Goal: Task Accomplishment & Management: Manage account settings

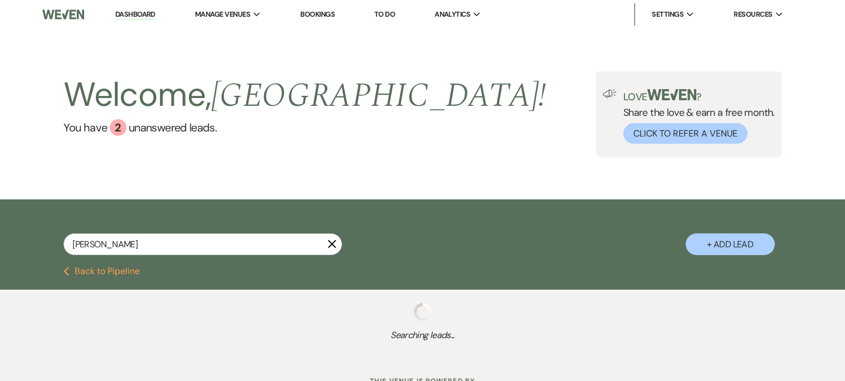
type input "[PERSON_NAME]"
select select "4"
select select "8"
select select "6"
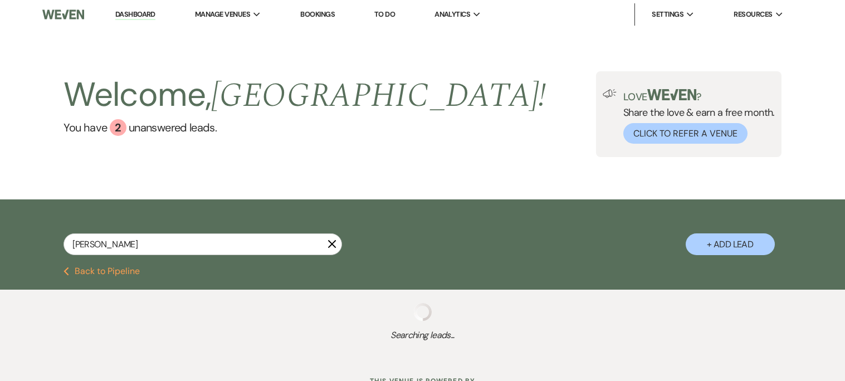
select select "8"
select select "6"
select select "5"
select select "8"
select select "5"
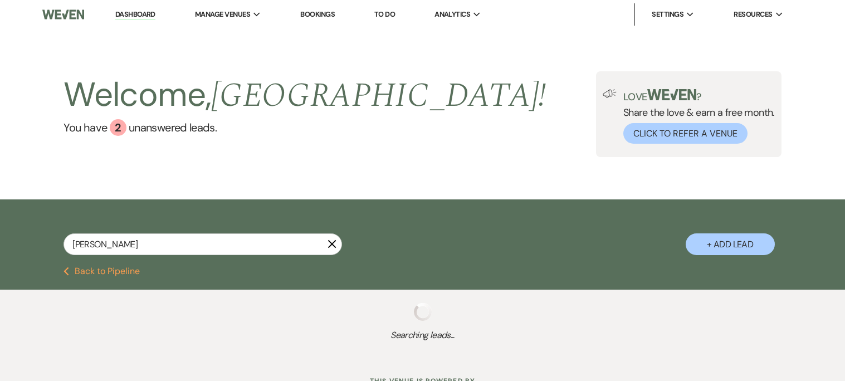
select select "8"
select select "6"
select select "5"
select select "8"
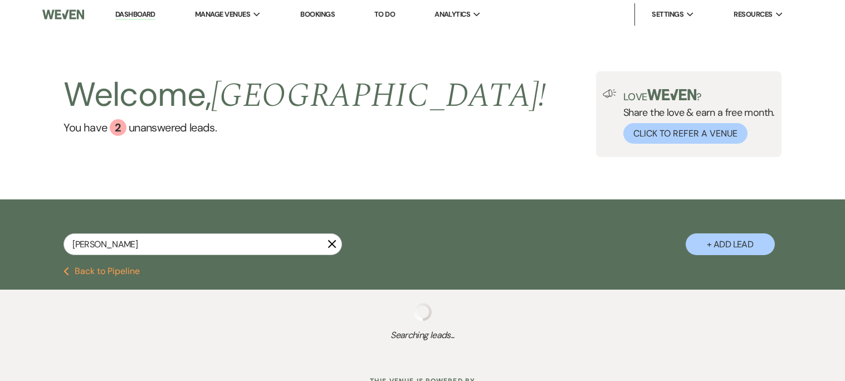
select select "8"
select select "5"
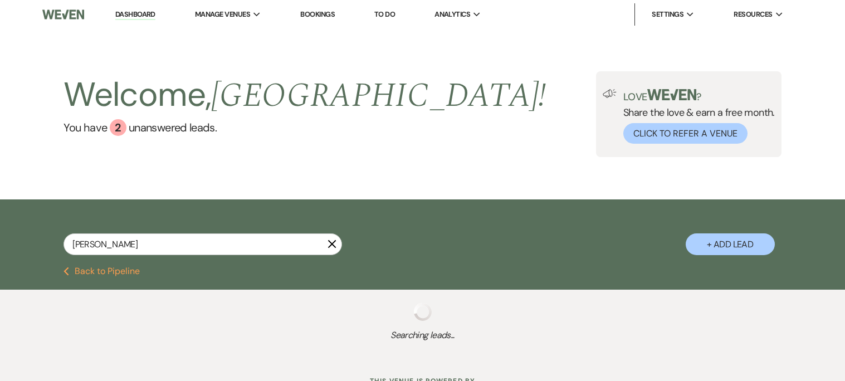
select select "8"
select select "5"
select select "8"
select select "5"
select select "8"
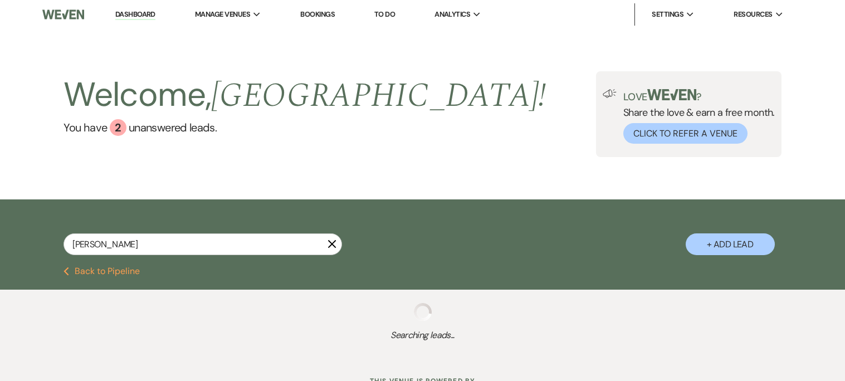
select select "6"
select select "8"
select select "6"
select select "8"
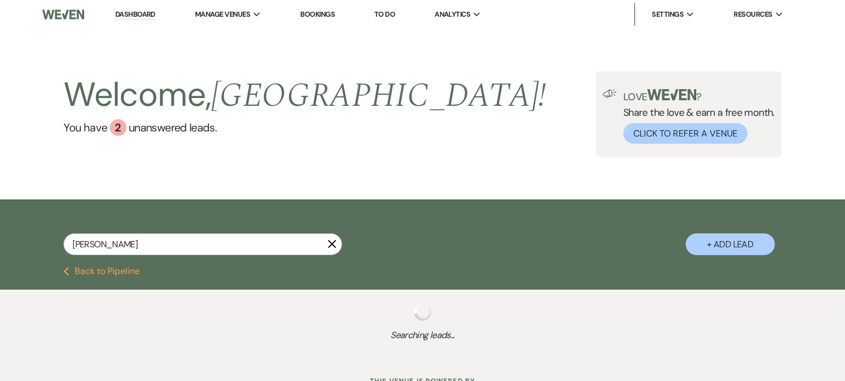
select select "8"
select select "5"
select select "8"
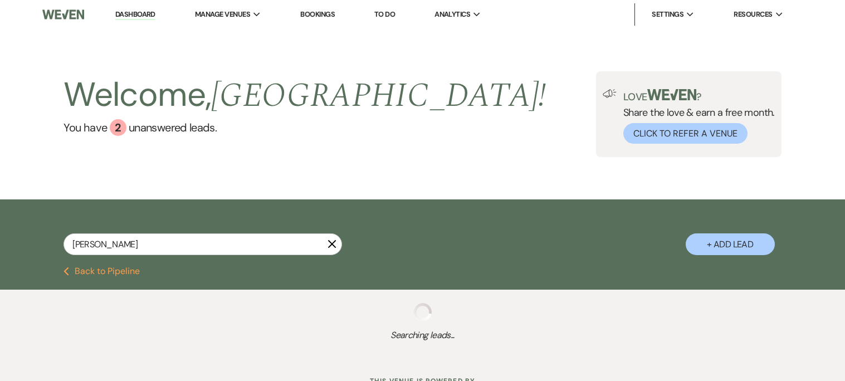
select select "8"
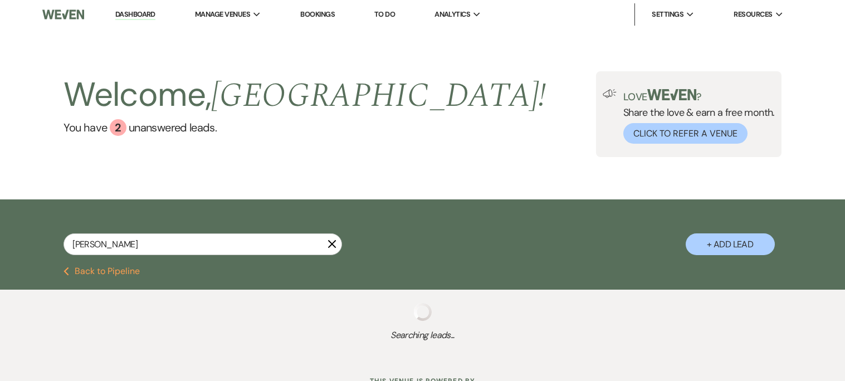
select select "8"
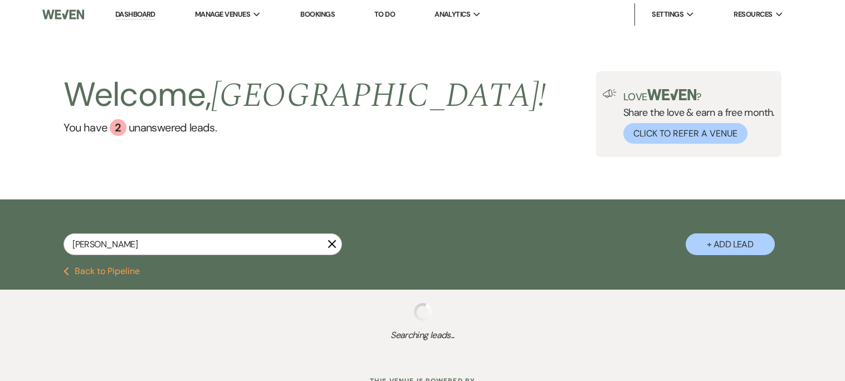
select select "3"
select select "8"
select select "1"
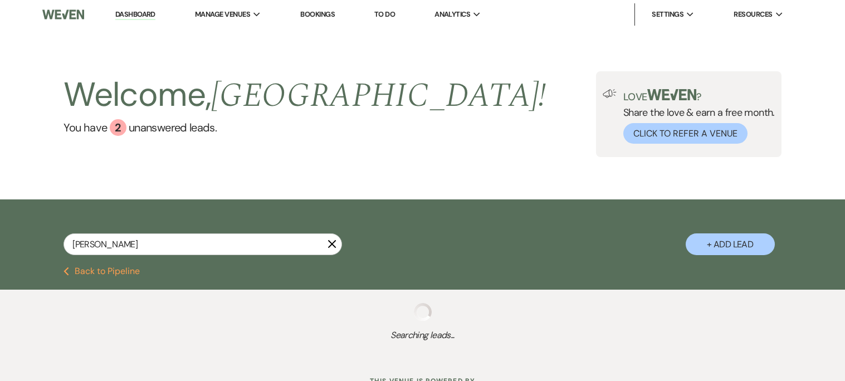
select select "8"
select select "10"
select select "8"
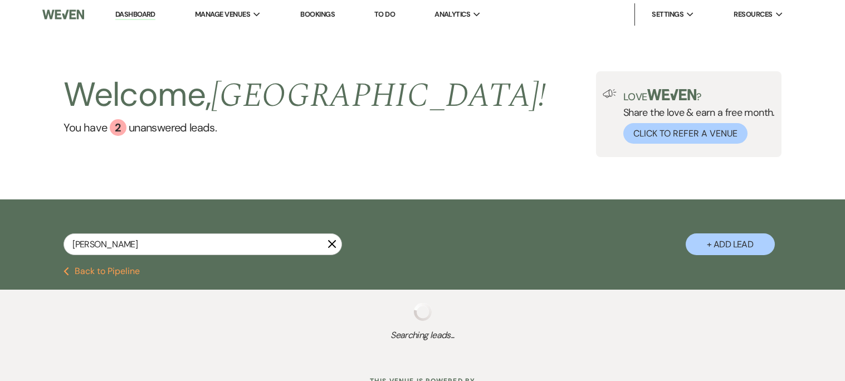
select select "8"
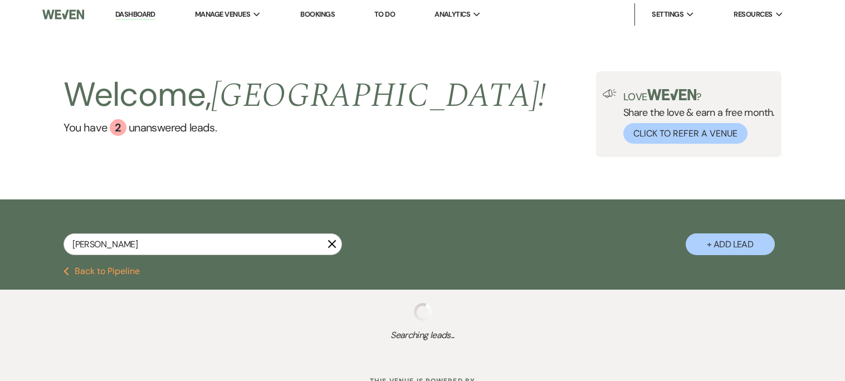
select select "8"
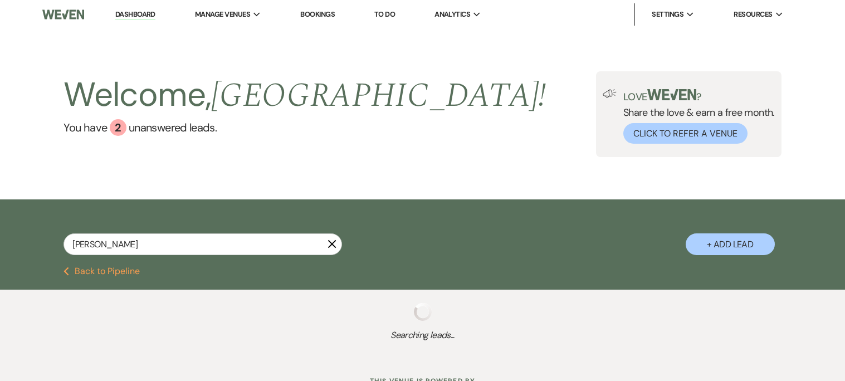
select select "8"
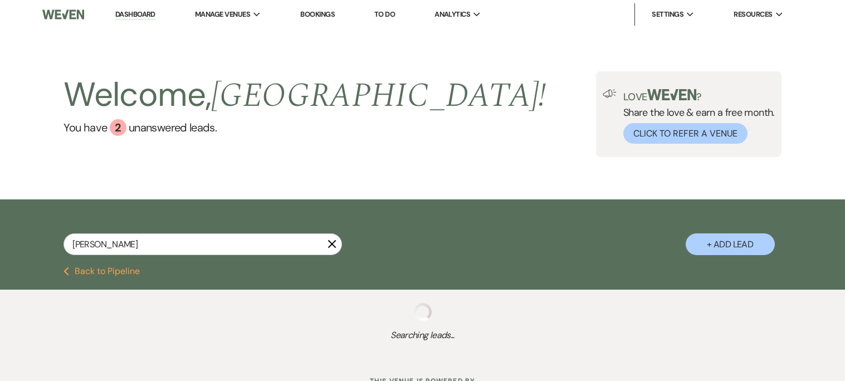
select select "8"
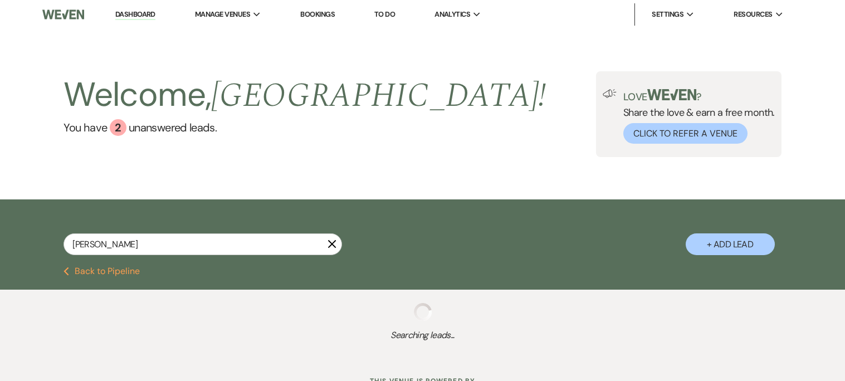
select select "8"
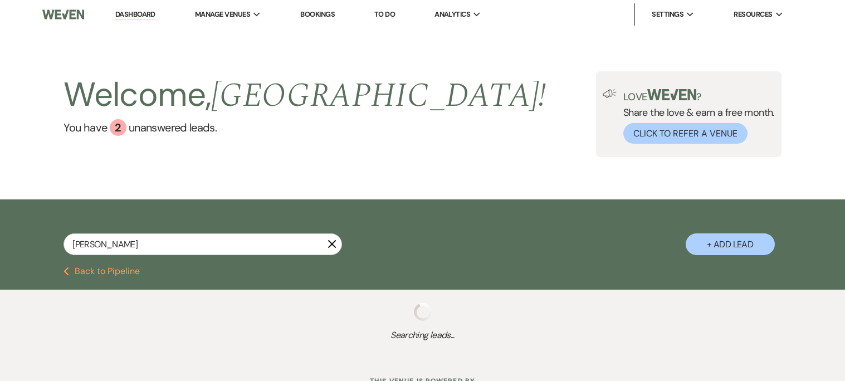
select select "8"
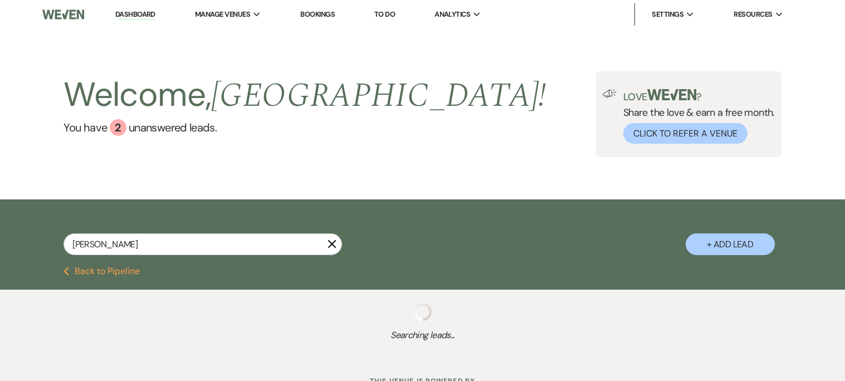
select select "8"
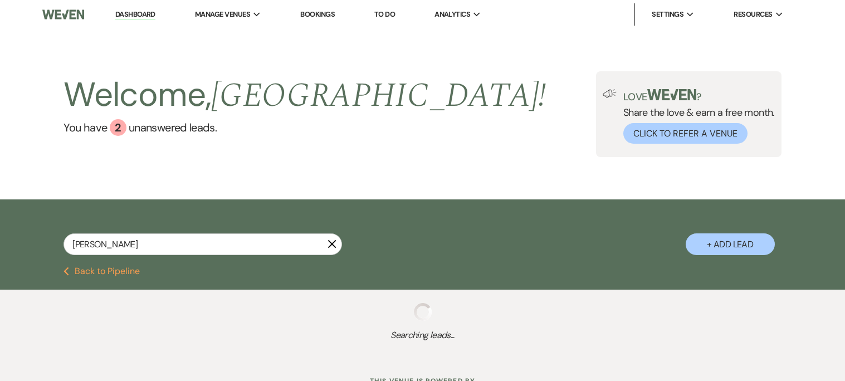
select select "8"
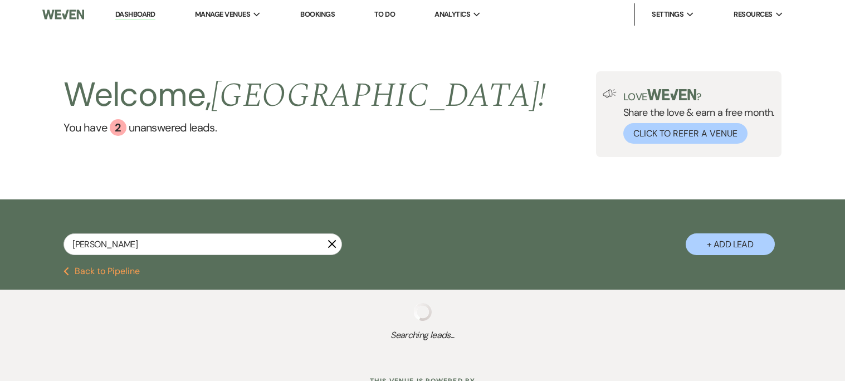
select select "7"
select select "8"
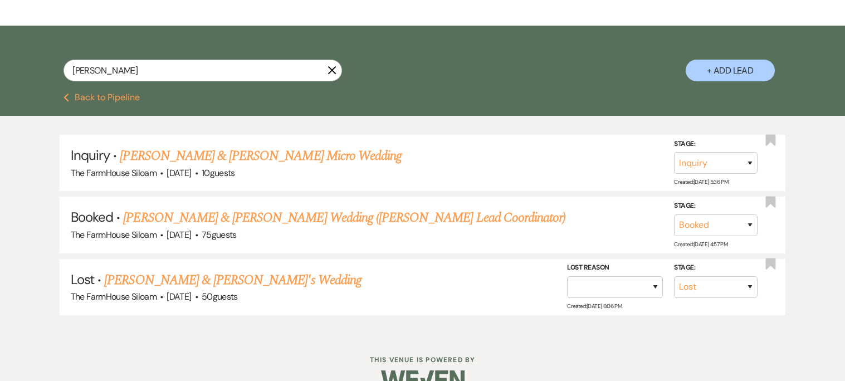
scroll to position [176, 0]
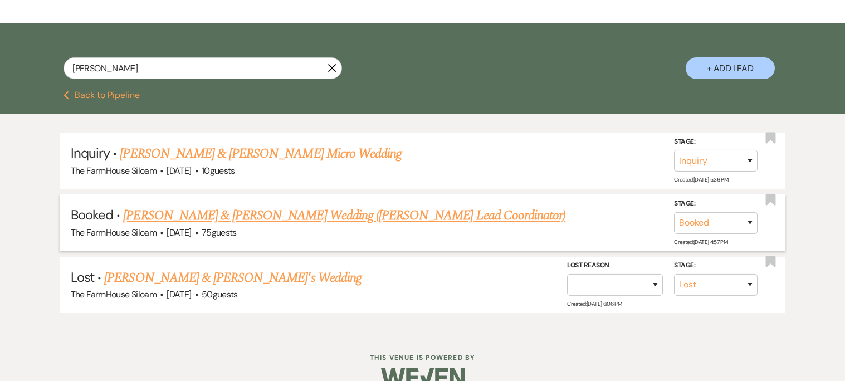
type input "[PERSON_NAME]"
click at [404, 216] on link "[PERSON_NAME] & [PERSON_NAME] Wedding ([PERSON_NAME] Lead Coordinator)" at bounding box center [344, 216] width 442 height 20
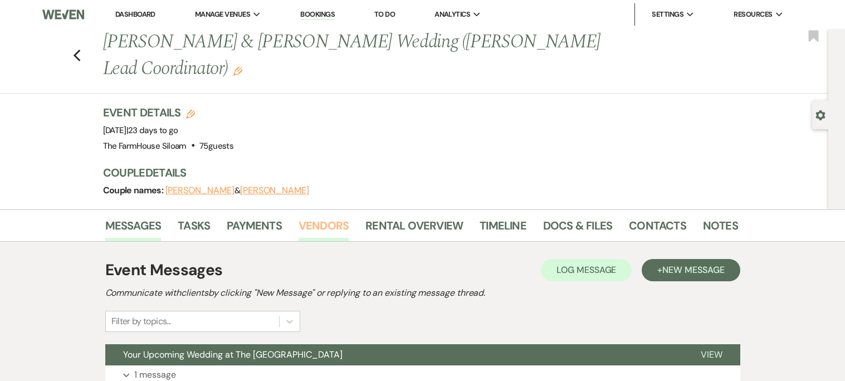
click at [328, 217] on link "Vendors" at bounding box center [324, 229] width 50 height 25
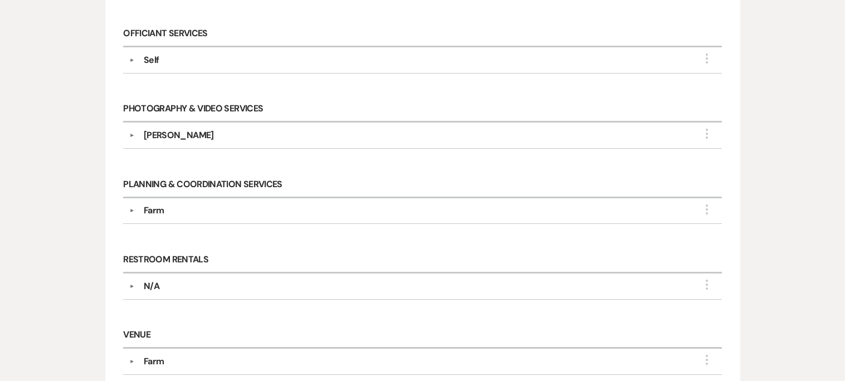
scroll to position [452, 0]
